Goal: Check status: Check status

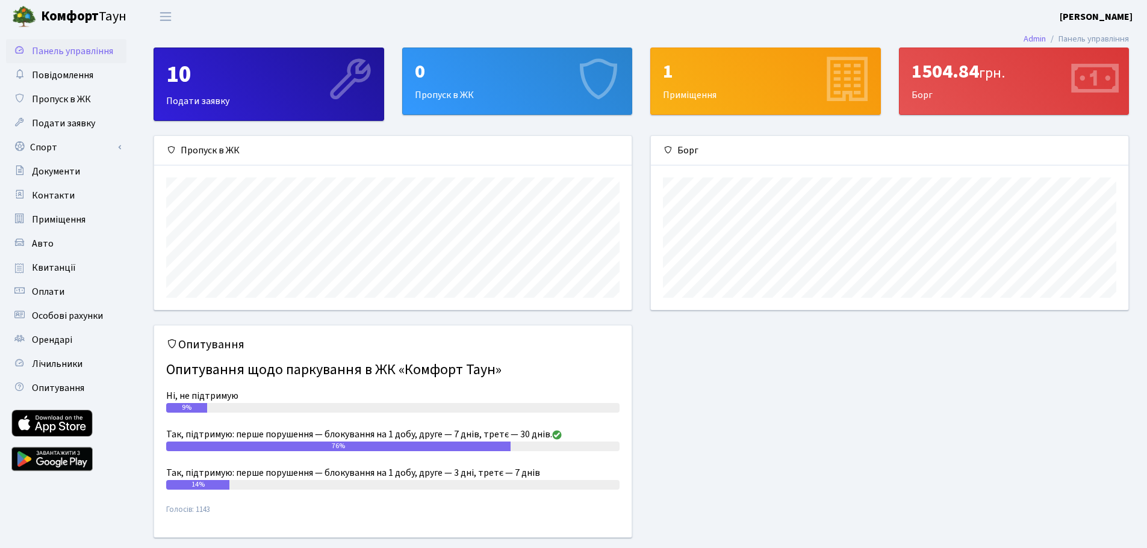
scroll to position [174, 477]
click at [1019, 76] on div "1504.84 грн." at bounding box center [1013, 71] width 205 height 23
click at [927, 101] on div "1504.84 грн. [GEOGRAPHIC_DATA]" at bounding box center [1013, 81] width 229 height 66
click at [67, 266] on span "Квитанції" at bounding box center [54, 267] width 44 height 13
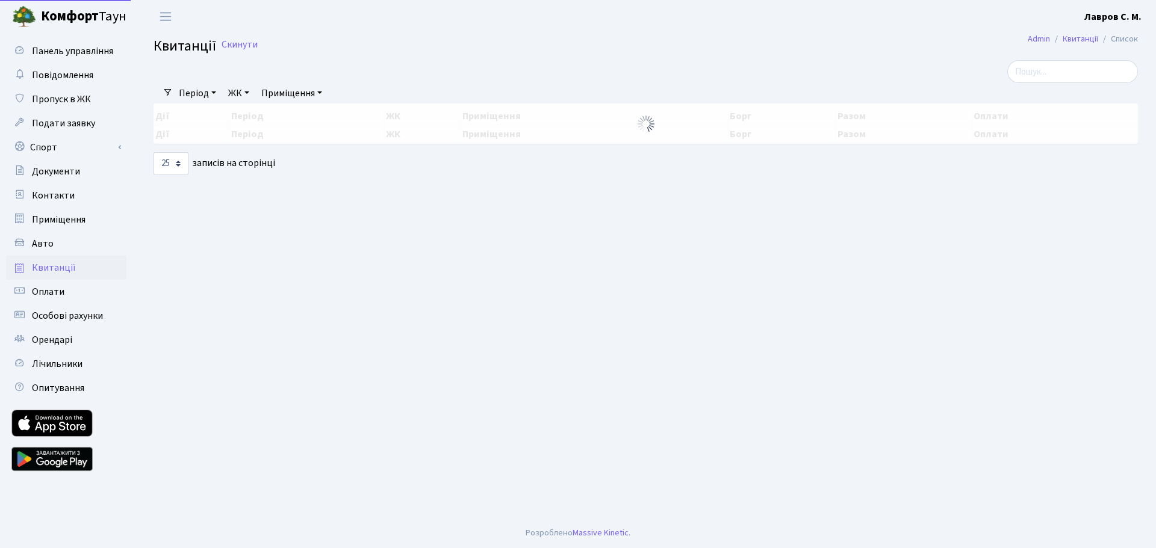
select select "25"
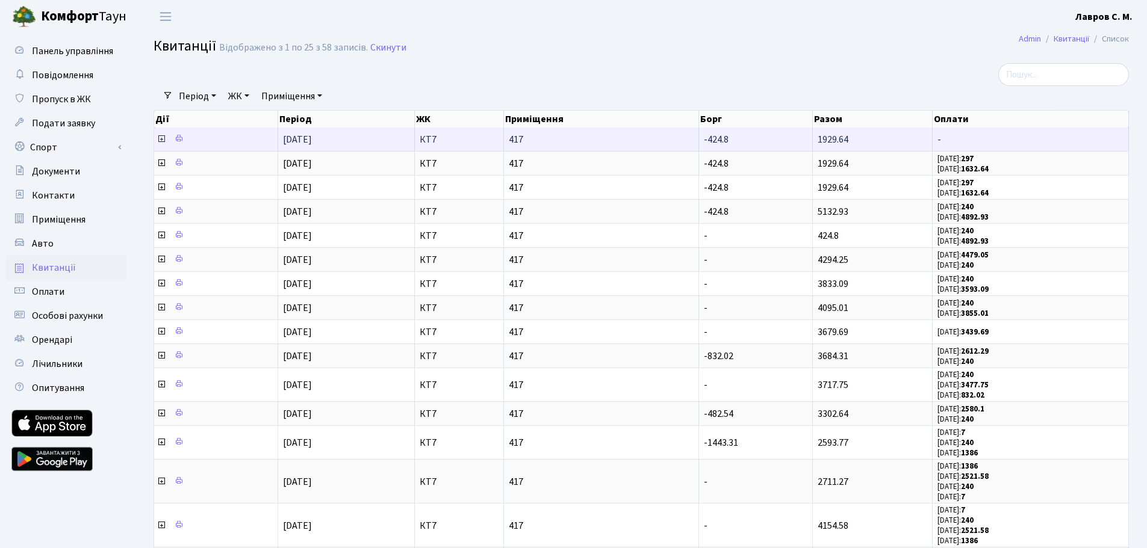
click at [159, 138] on icon at bounding box center [162, 139] width 10 height 10
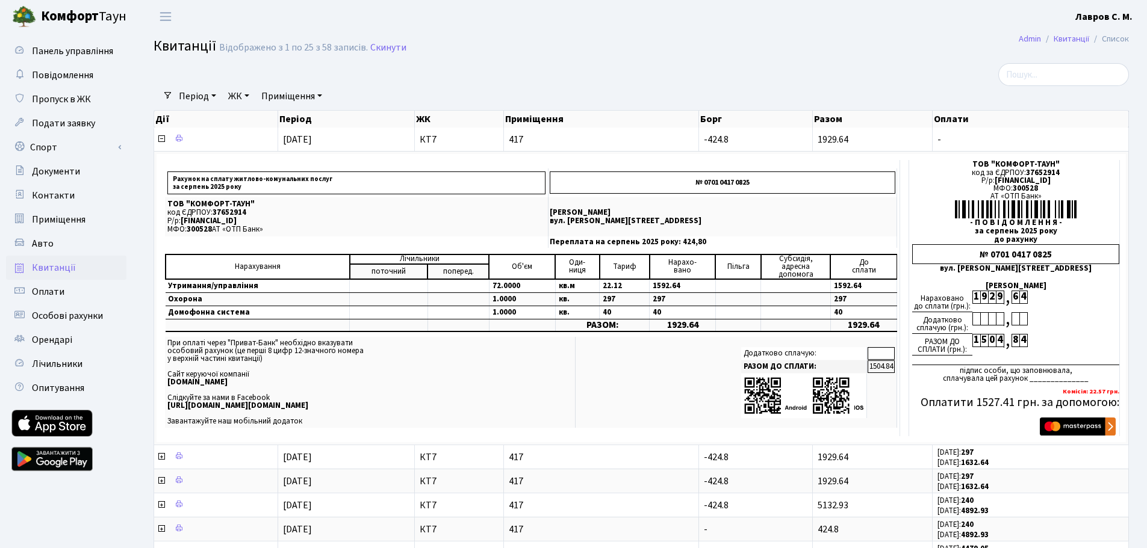
click at [919, 70] on div at bounding box center [972, 74] width 313 height 23
